Goal: Find specific page/section: Find specific page/section

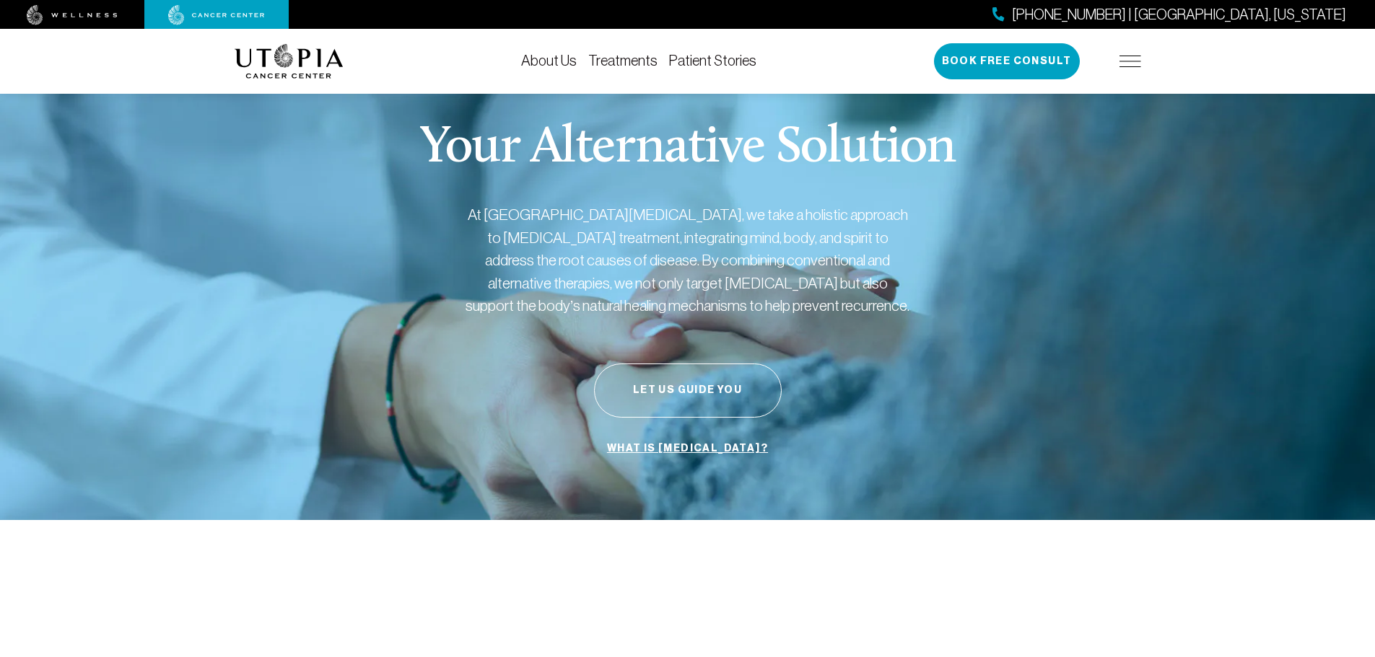
click at [1126, 64] on img at bounding box center [1130, 62] width 22 height 12
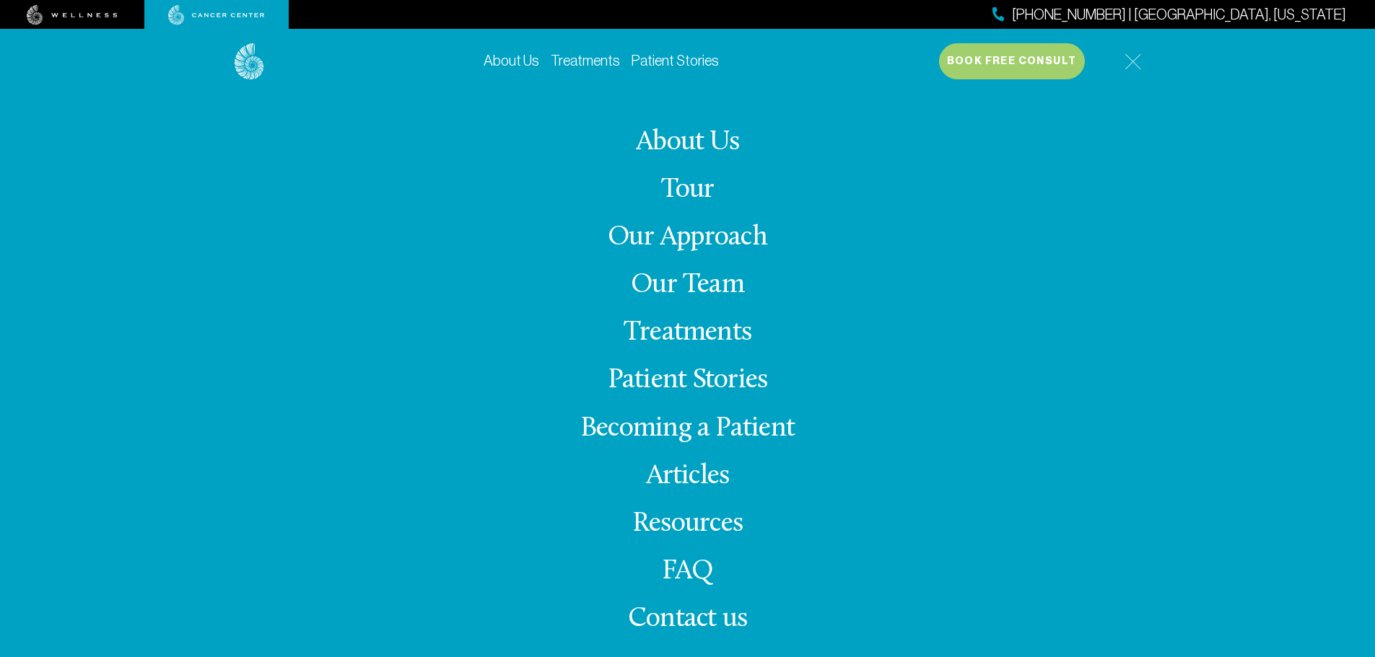
click at [669, 292] on link "Our Team" at bounding box center [687, 285] width 113 height 28
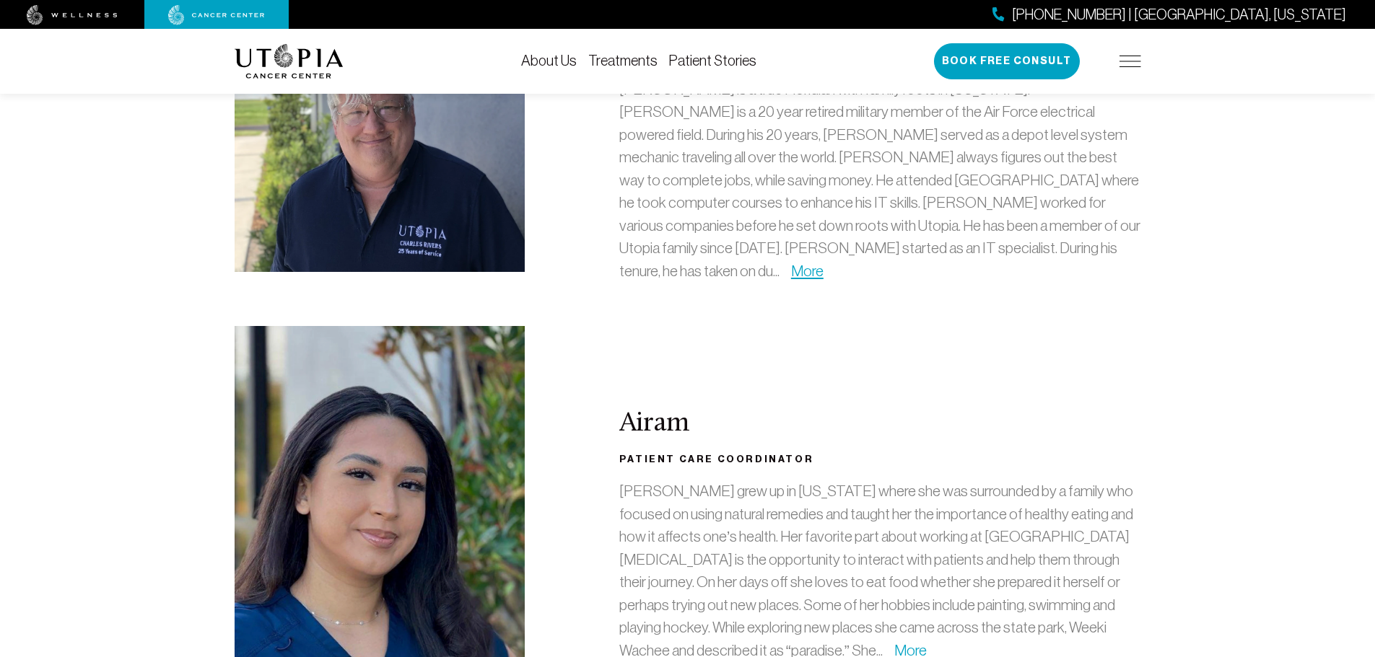
scroll to position [2670, 0]
